Goal: Transaction & Acquisition: Subscribe to service/newsletter

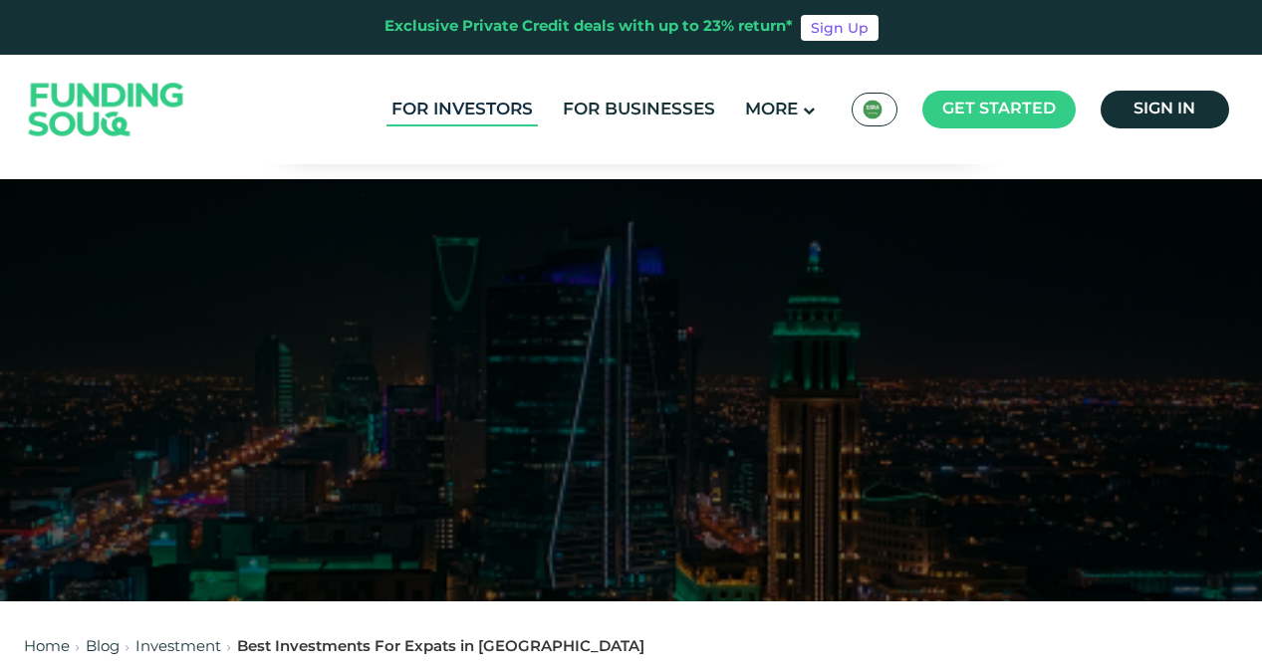
click at [507, 112] on link "For Investors" at bounding box center [461, 110] width 151 height 33
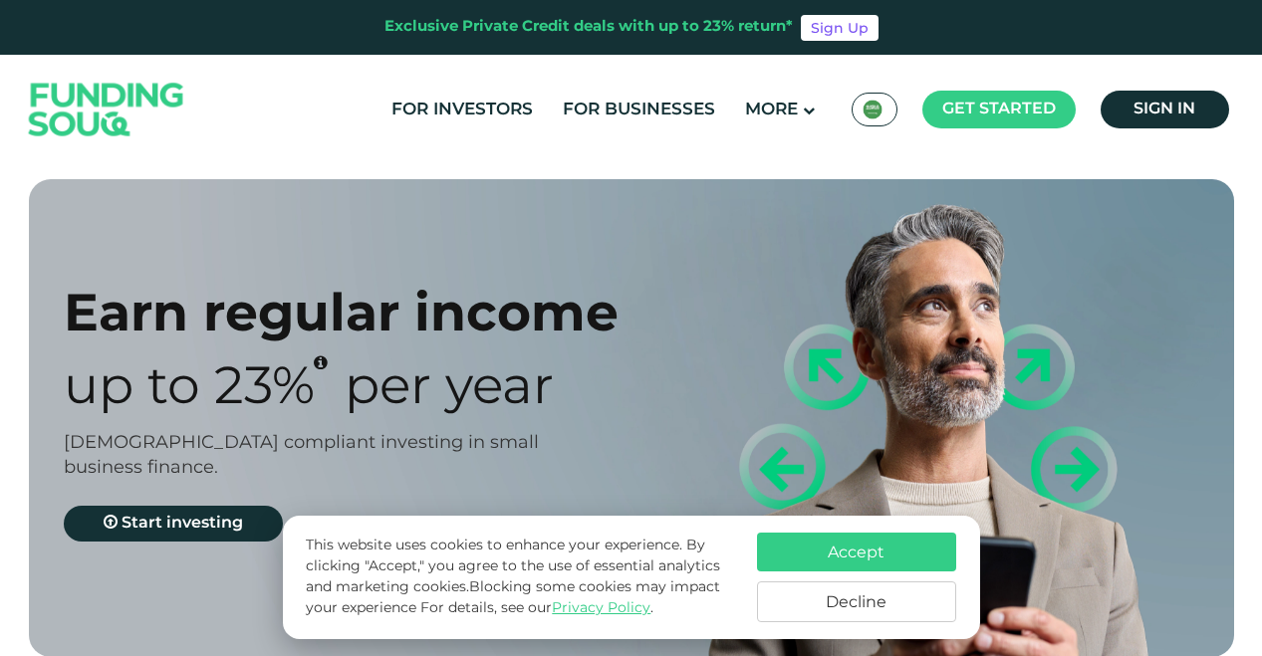
click at [841, 552] on button "Accept" at bounding box center [856, 552] width 199 height 39
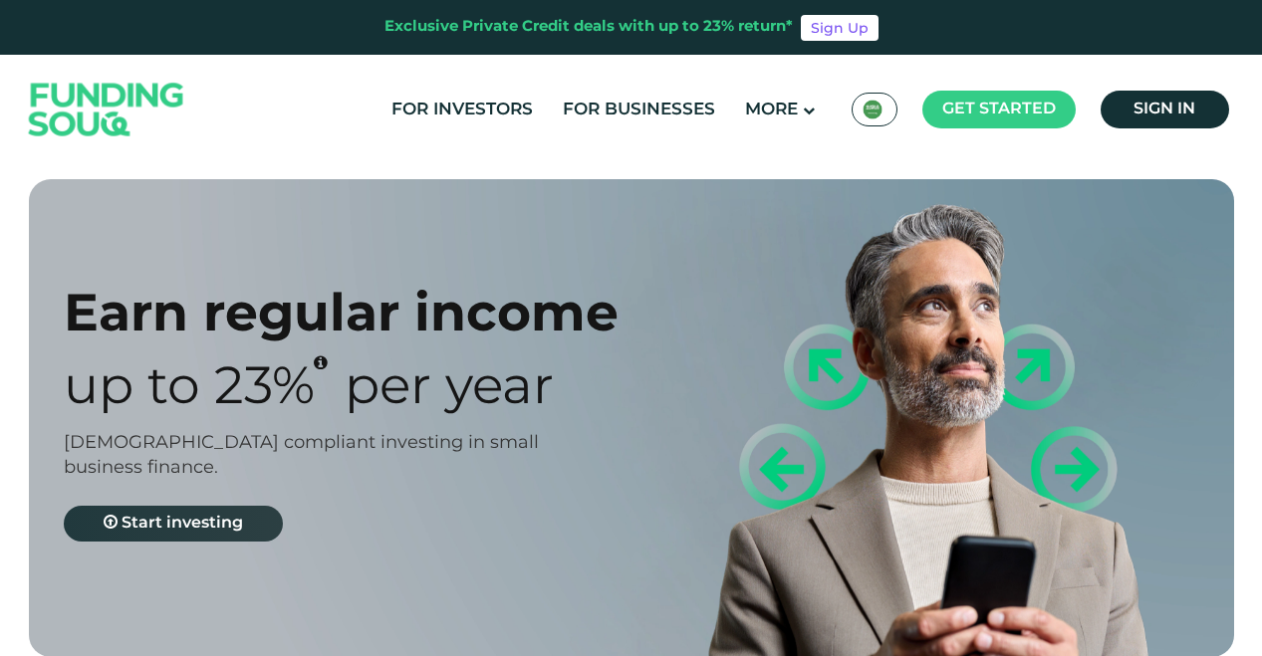
click at [226, 520] on span "Start investing" at bounding box center [181, 523] width 121 height 15
